Goal: Information Seeking & Learning: Learn about a topic

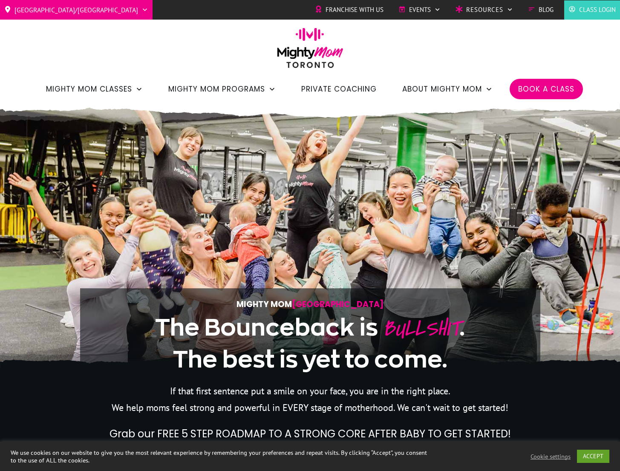
click at [316, 86] on span "Private Coaching" at bounding box center [338, 89] width 75 height 14
